Goal: Complete application form

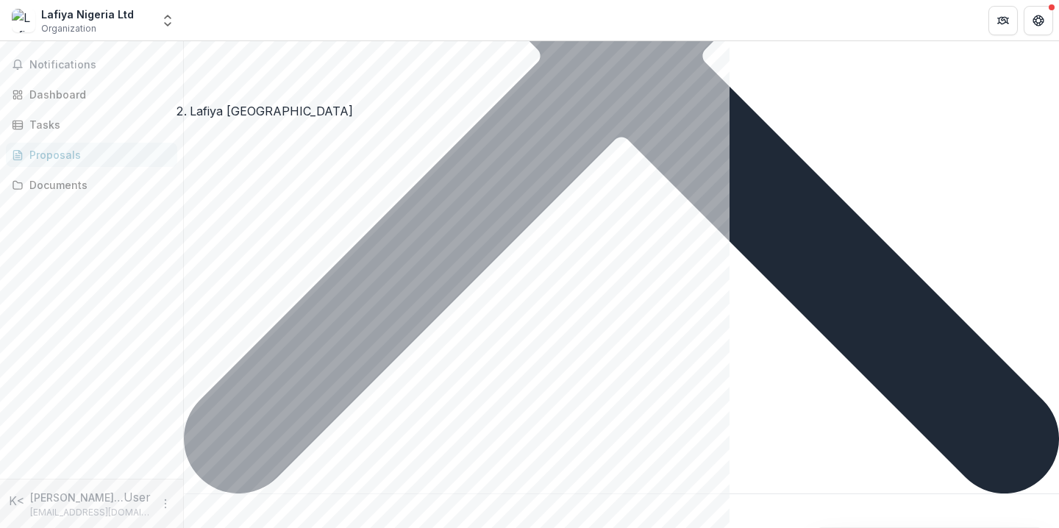
scroll to position [3954, 0]
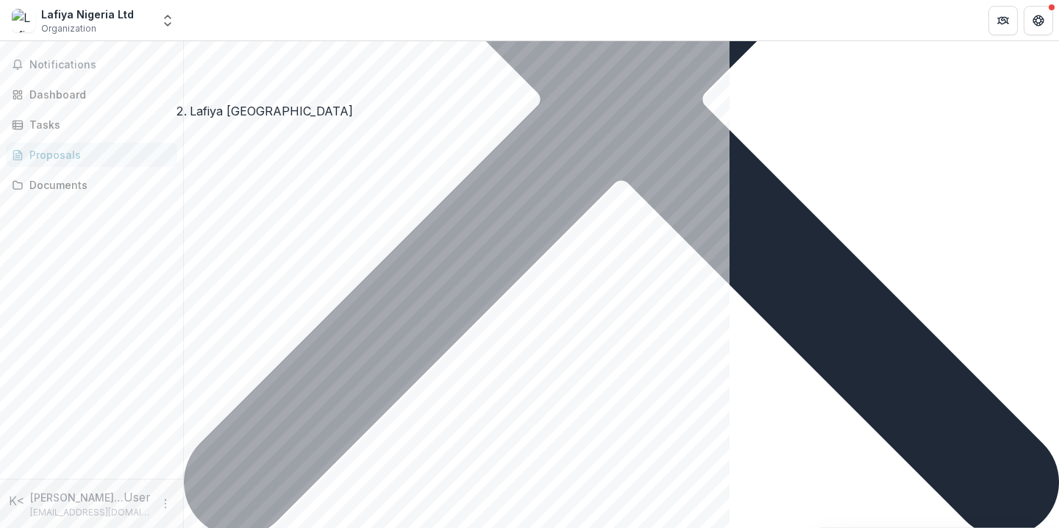
scroll to position [3939, 0]
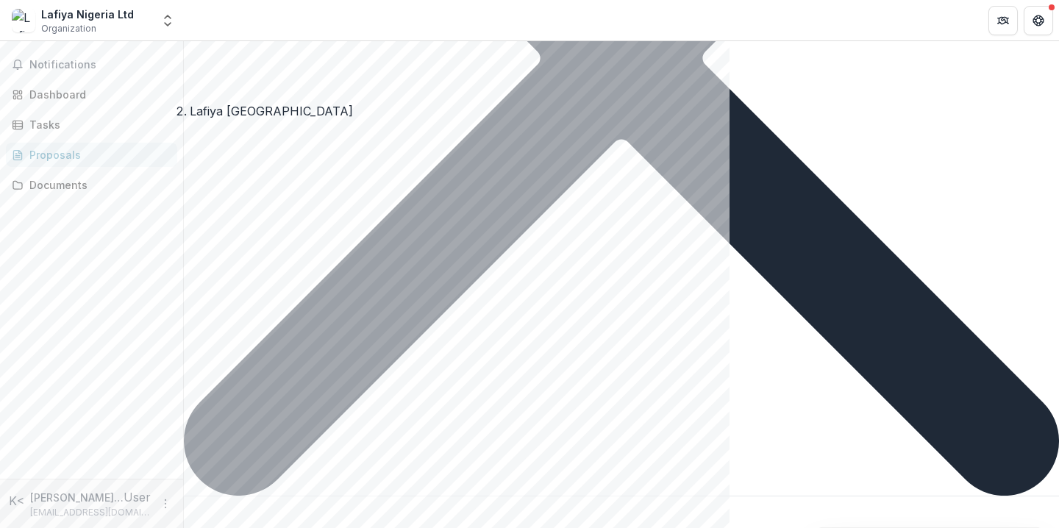
scroll to position [3964, 0]
drag, startPoint x: 613, startPoint y: 315, endPoint x: 308, endPoint y: 332, distance: 305.0
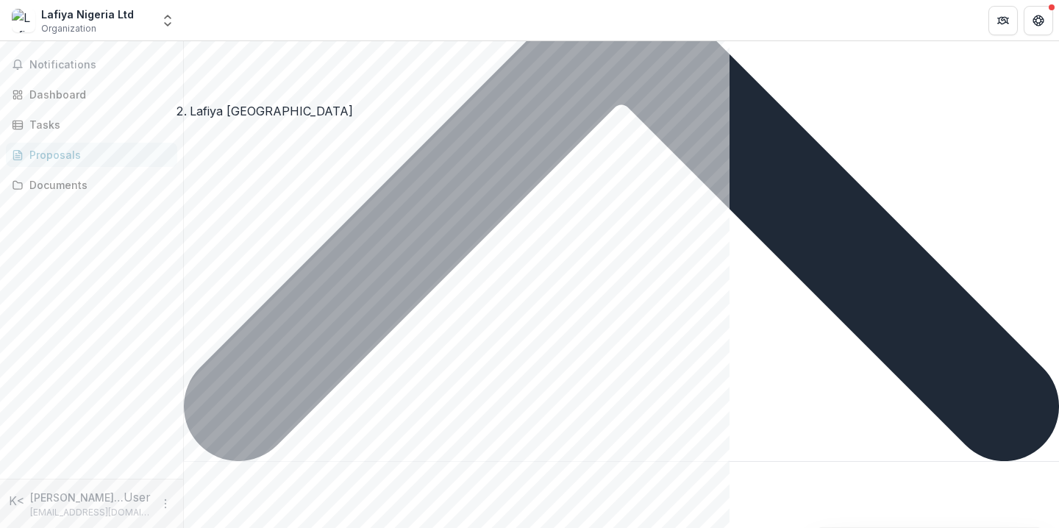
scroll to position [4004, 0]
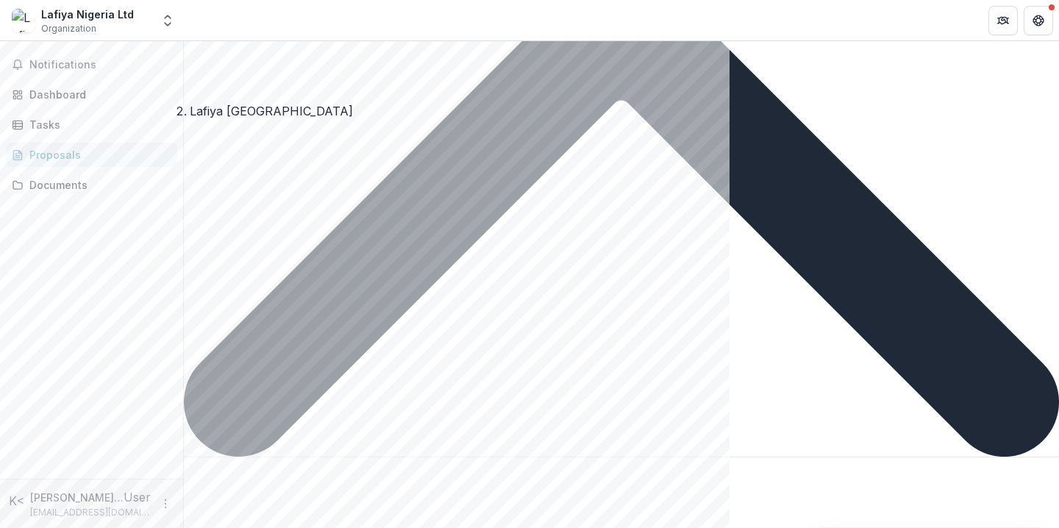
drag, startPoint x: 631, startPoint y: 310, endPoint x: 596, endPoint y: 276, distance: 49.4
drag, startPoint x: 566, startPoint y: 323, endPoint x: 262, endPoint y: 68, distance: 396.9
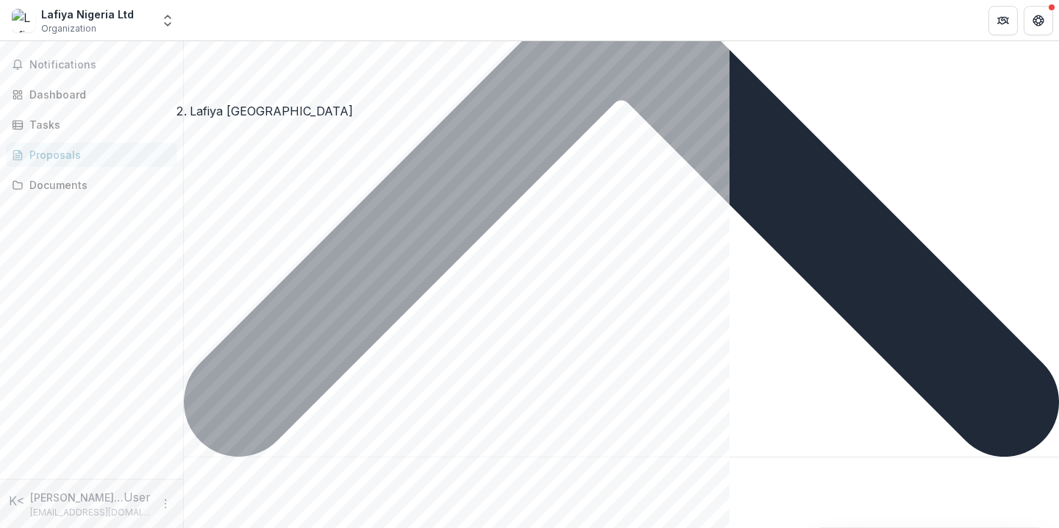
drag, startPoint x: 544, startPoint y: 326, endPoint x: 309, endPoint y: 292, distance: 237.8
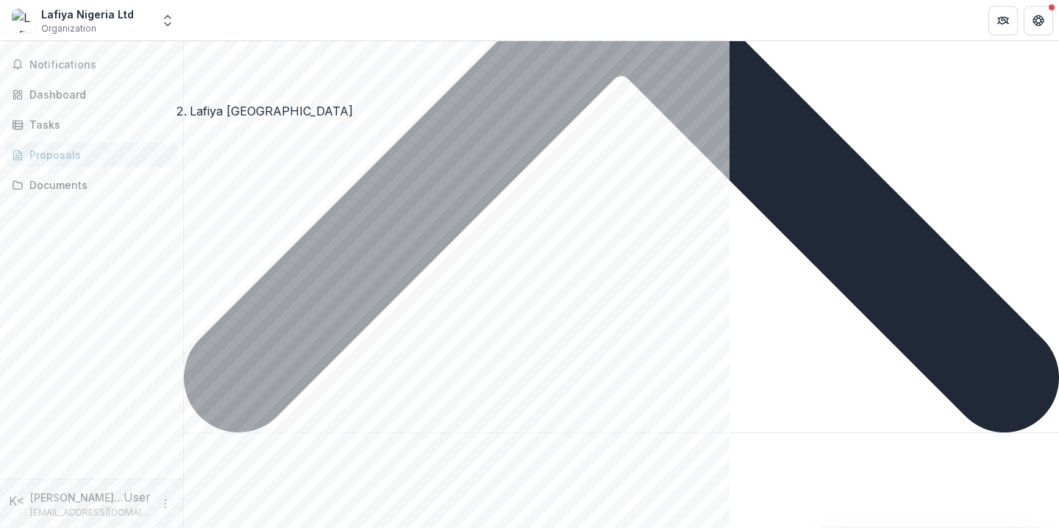
scroll to position [4029, 0]
drag, startPoint x: 588, startPoint y: 302, endPoint x: 238, endPoint y: 305, distance: 349.5
drag, startPoint x: 548, startPoint y: 301, endPoint x: 369, endPoint y: 294, distance: 178.9
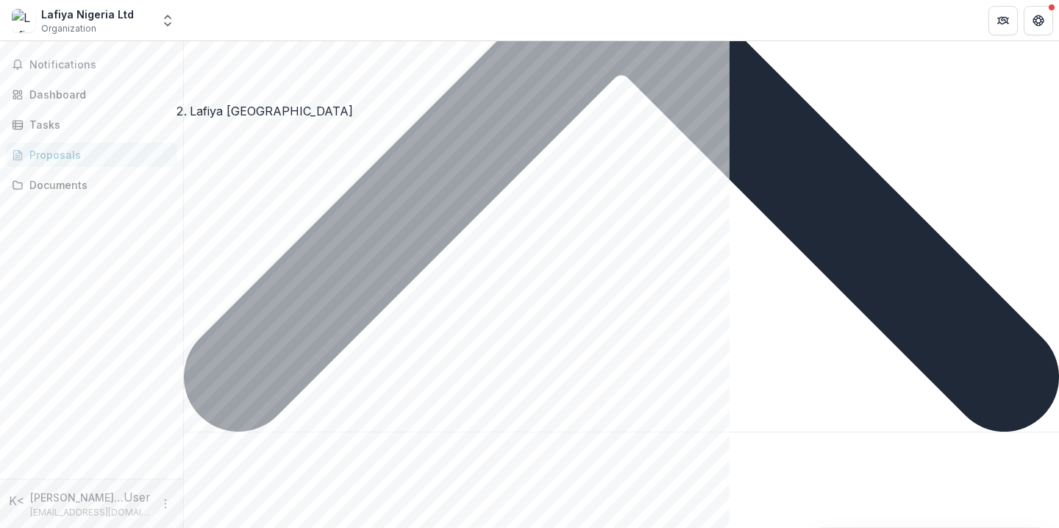
drag, startPoint x: 409, startPoint y: 366, endPoint x: 291, endPoint y: 329, distance: 123.5
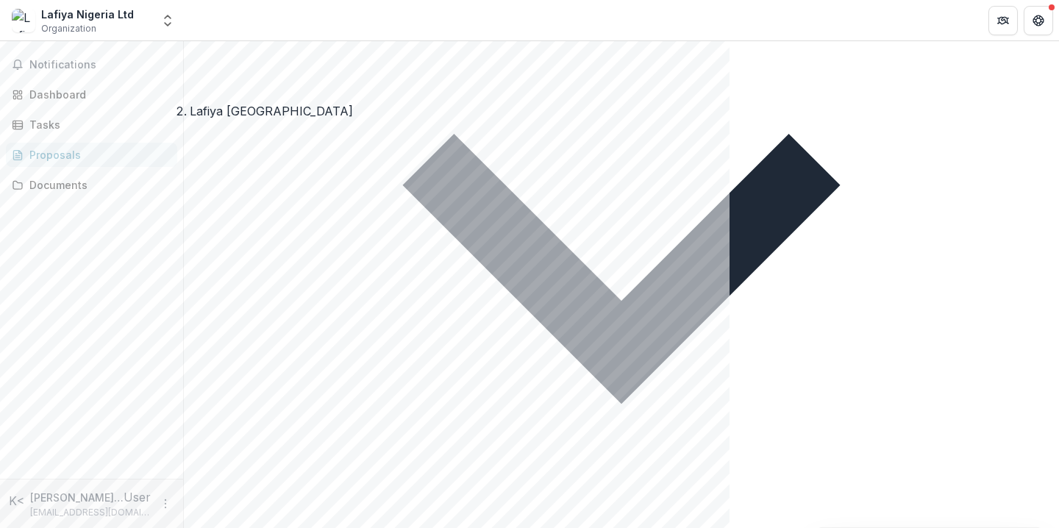
scroll to position [73, 0]
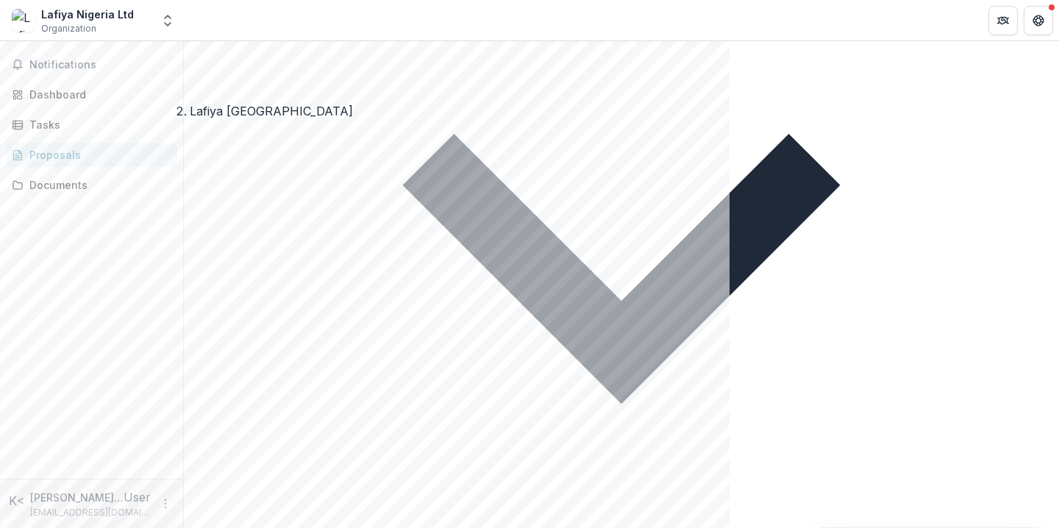
scroll to position [0, 0]
drag, startPoint x: 705, startPoint y: 266, endPoint x: 711, endPoint y: 451, distance: 184.8
drag, startPoint x: 620, startPoint y: 335, endPoint x: 392, endPoint y: 343, distance: 228.2
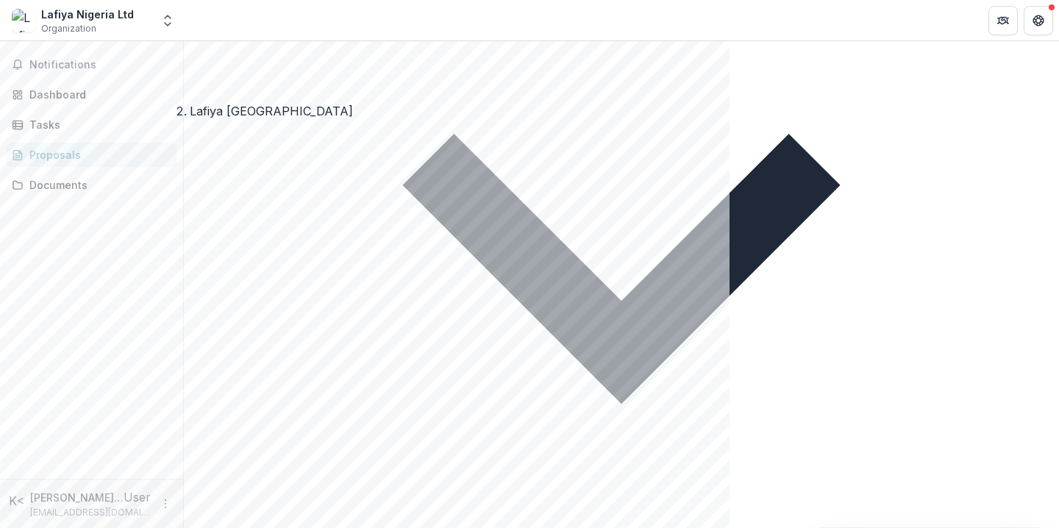
drag, startPoint x: 441, startPoint y: 369, endPoint x: 233, endPoint y: 372, distance: 207.5
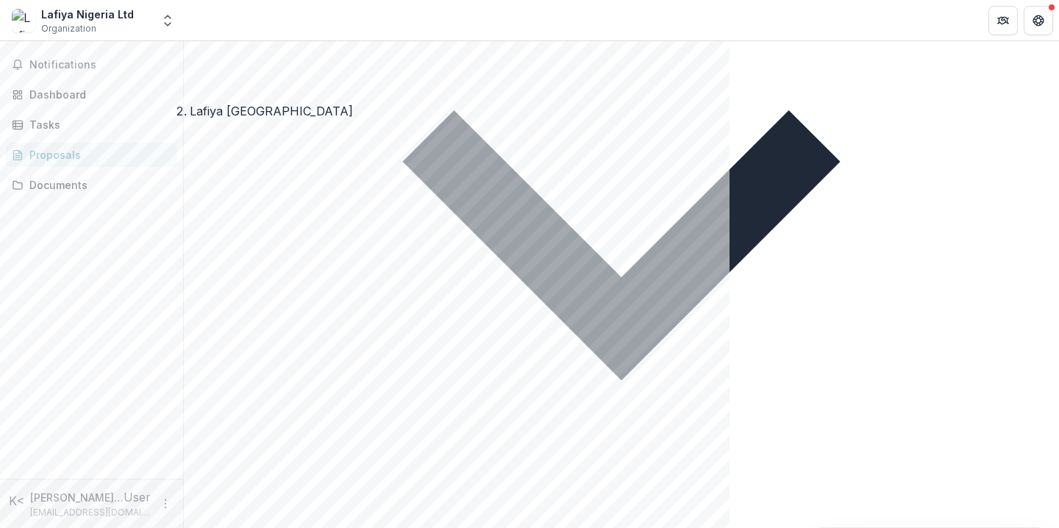
drag, startPoint x: 319, startPoint y: 392, endPoint x: 426, endPoint y: 392, distance: 107.4
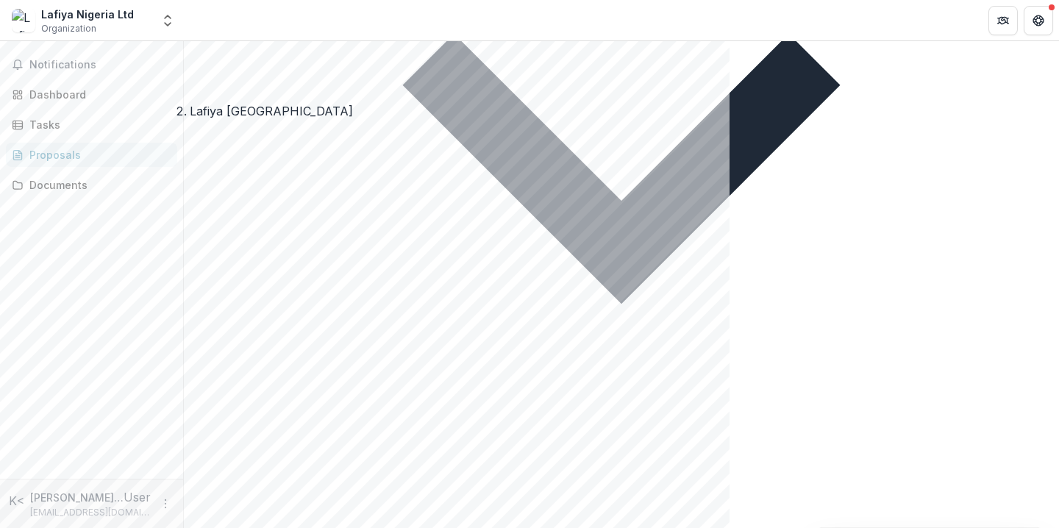
scroll to position [8573, 0]
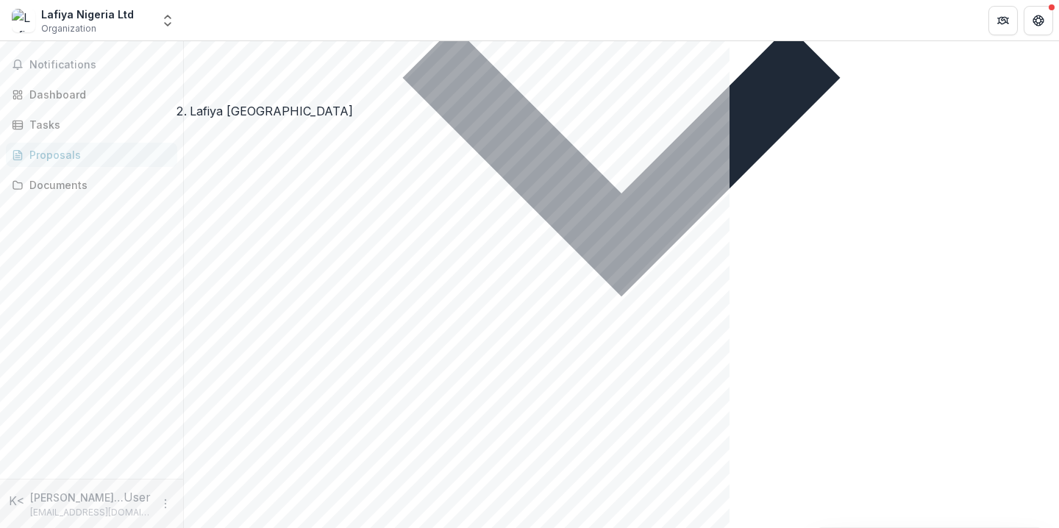
drag, startPoint x: 603, startPoint y: 300, endPoint x: 565, endPoint y: 300, distance: 38.3
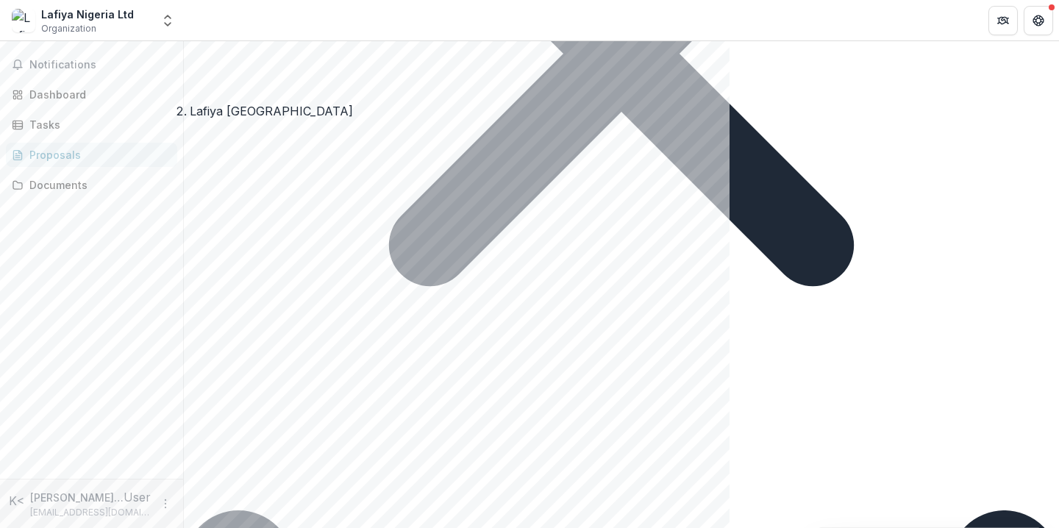
scroll to position [6857, 0]
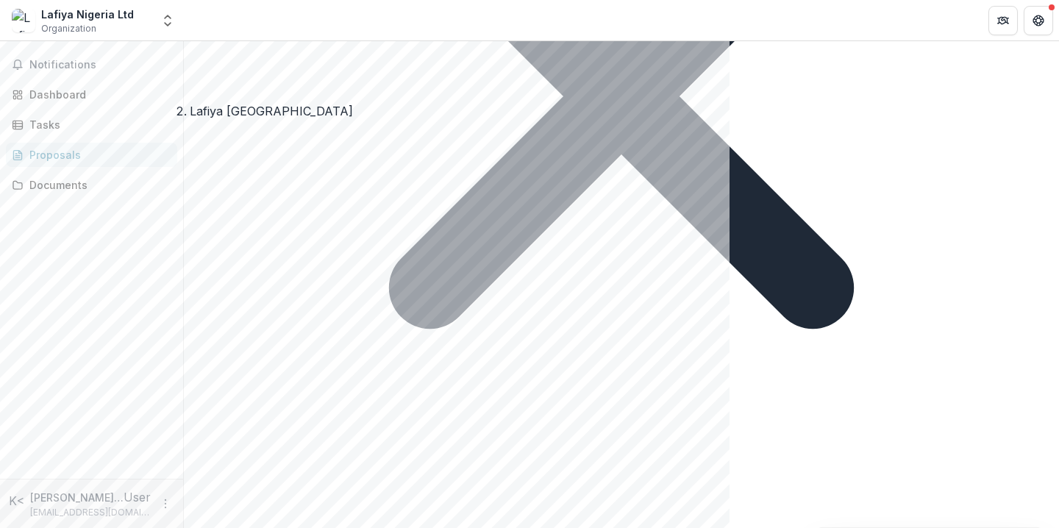
type textarea "**********"
